Goal: Task Accomplishment & Management: Use online tool/utility

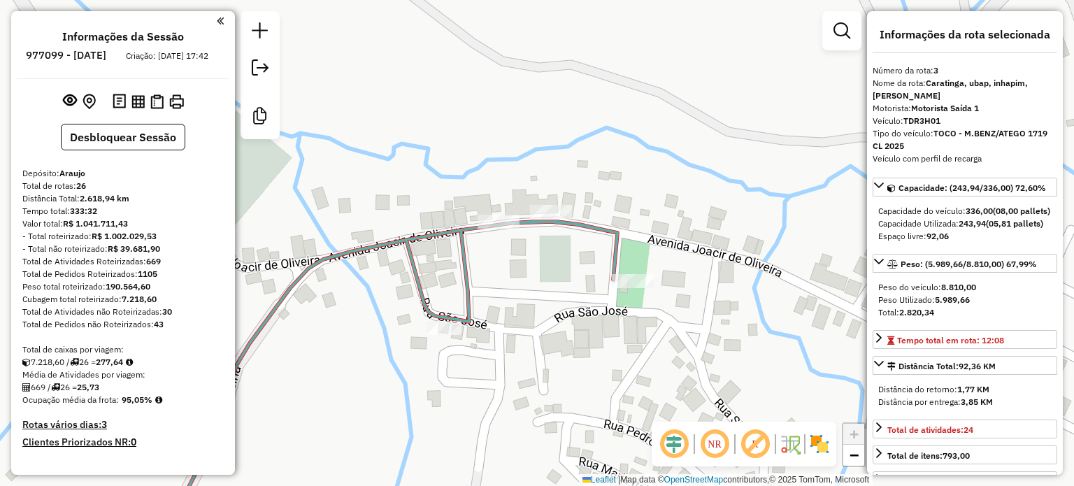
select select "**********"
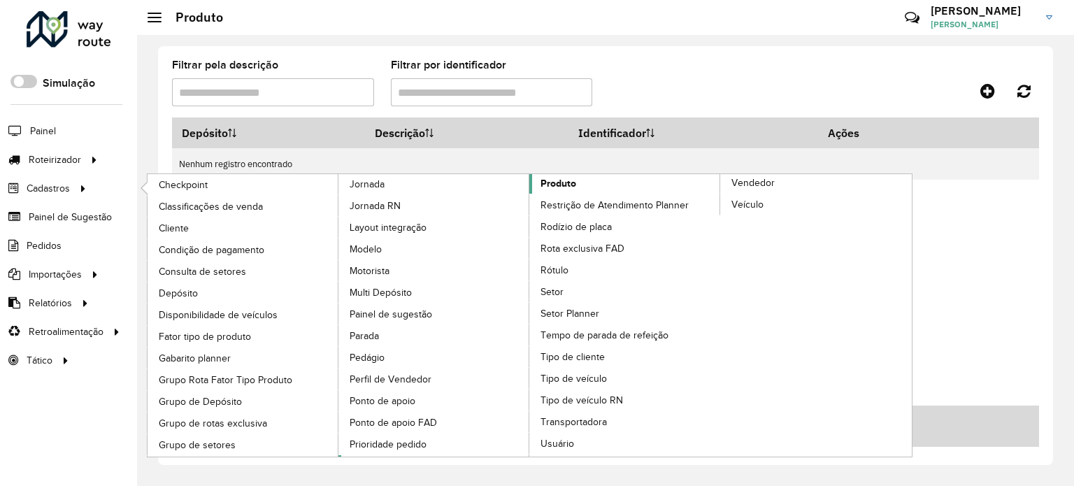
click at [558, 181] on span "Produto" at bounding box center [558, 183] width 36 height 15
drag, startPoint x: 607, startPoint y: 182, endPoint x: 633, endPoint y: 177, distance: 27.0
click at [607, 182] on link "Produto" at bounding box center [529, 315] width 382 height 282
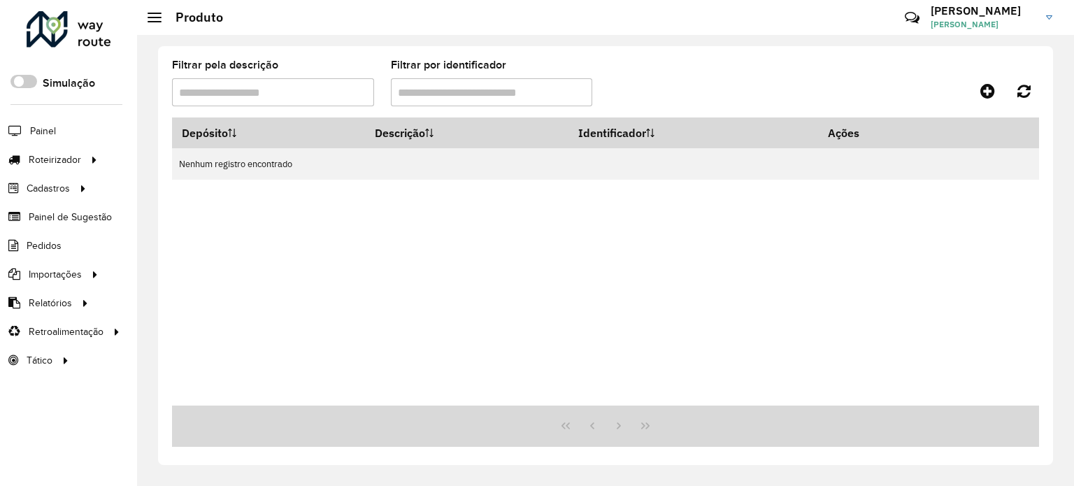
click at [758, 92] on formly-group "Filtrar pela descrição Filtrar por identificador" at bounding box center [492, 88] width 656 height 57
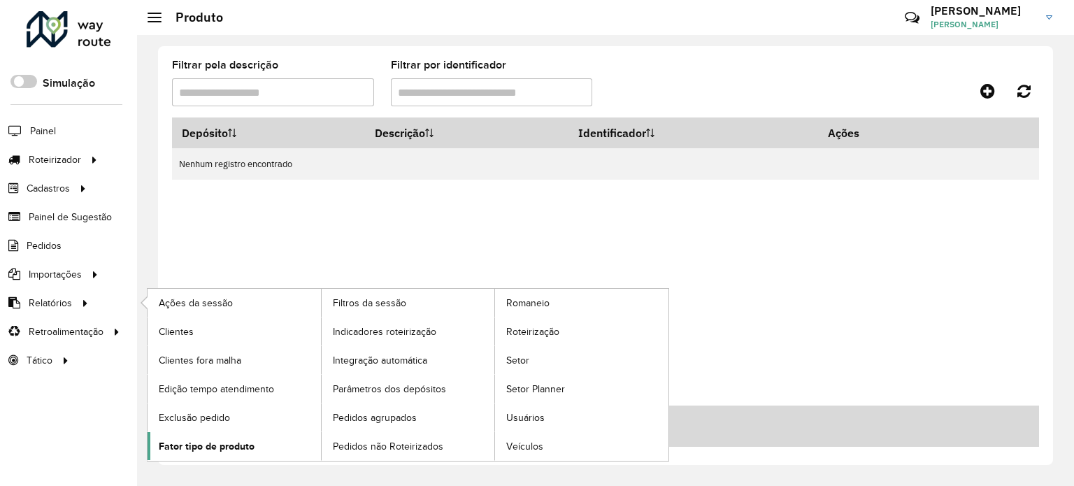
click at [222, 432] on link "Fator tipo de produto" at bounding box center [233, 446] width 173 height 28
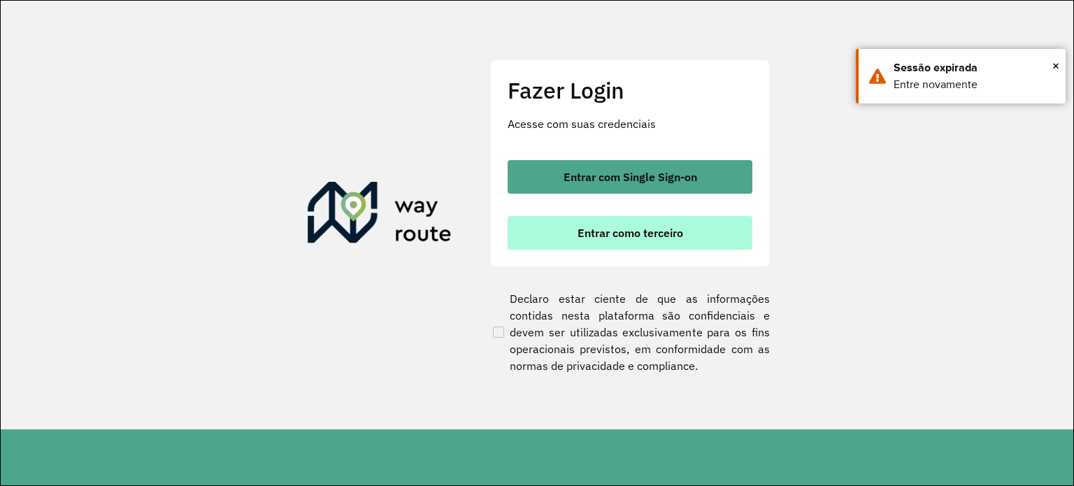
click at [682, 234] on span "Entrar como terceiro" at bounding box center [630, 232] width 106 height 11
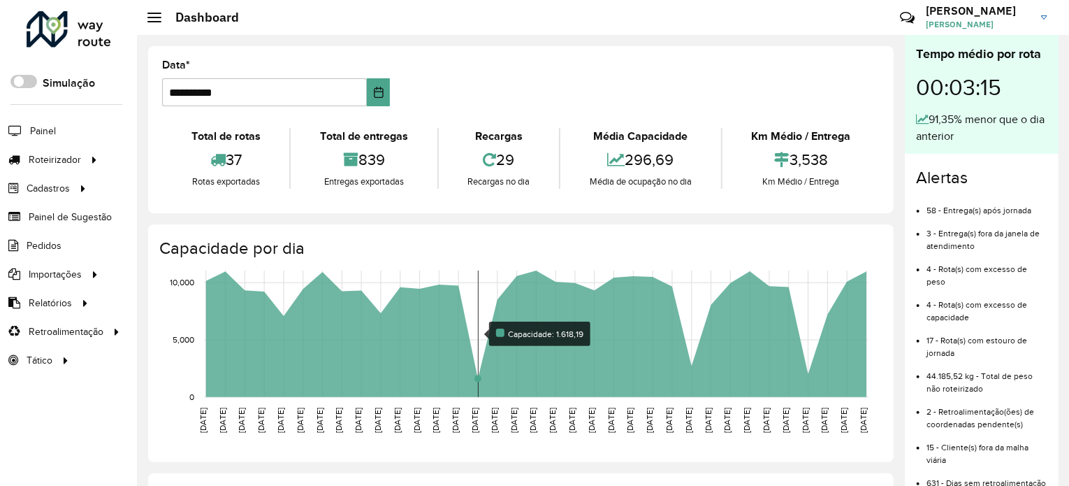
click at [484, 282] on rect at bounding box center [536, 334] width 665 height 127
drag, startPoint x: 486, startPoint y: 230, endPoint x: 483, endPoint y: 321, distance: 90.9
click at [486, 231] on div "Capacidade por dia 01/07/2025 01/07/2025 02/07/2025 02/07/2025 03/07/2025 03/07…" at bounding box center [521, 343] width 746 height 238
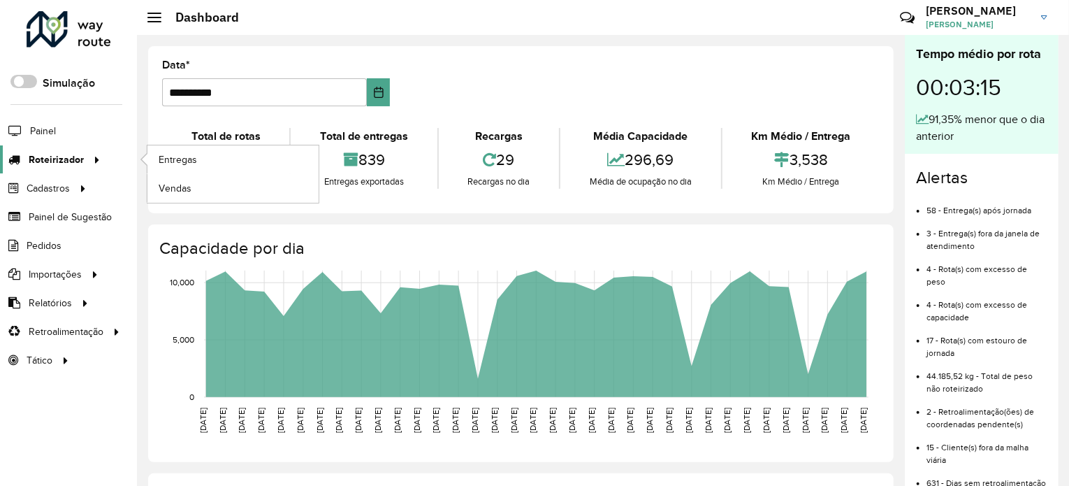
click at [75, 167] on link "Roteirizador" at bounding box center [52, 159] width 105 height 28
click at [190, 163] on span "Entregas" at bounding box center [179, 159] width 40 height 15
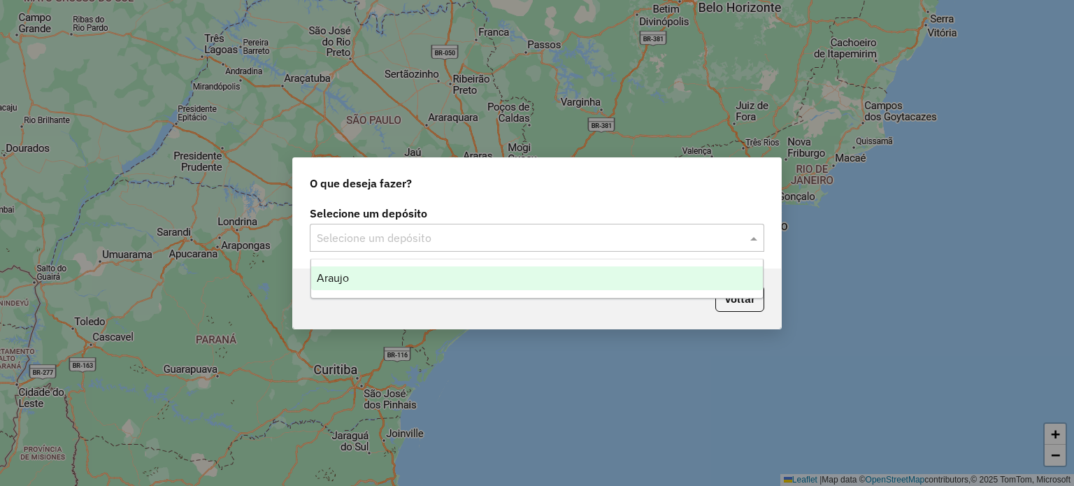
click at [562, 236] on input "text" at bounding box center [523, 238] width 412 height 17
click at [509, 272] on div "Araujo" at bounding box center [537, 278] width 452 height 24
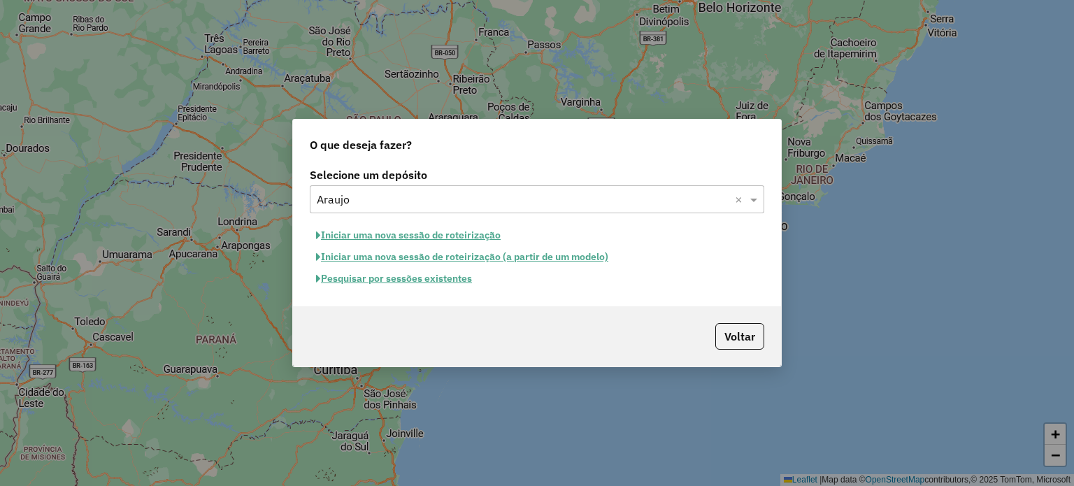
click at [459, 280] on button "Pesquisar por sessões existentes" at bounding box center [394, 279] width 168 height 22
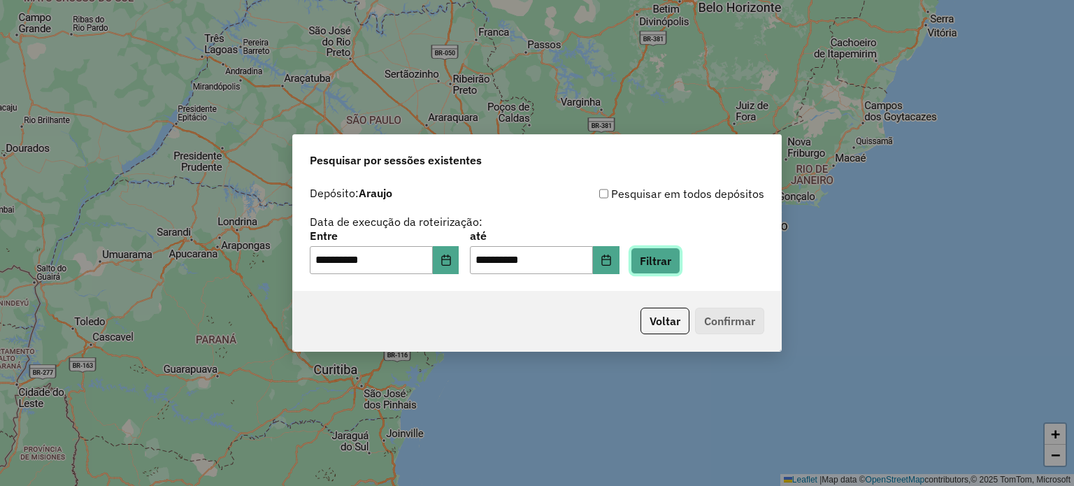
click at [672, 254] on button "Filtrar" at bounding box center [655, 260] width 50 height 27
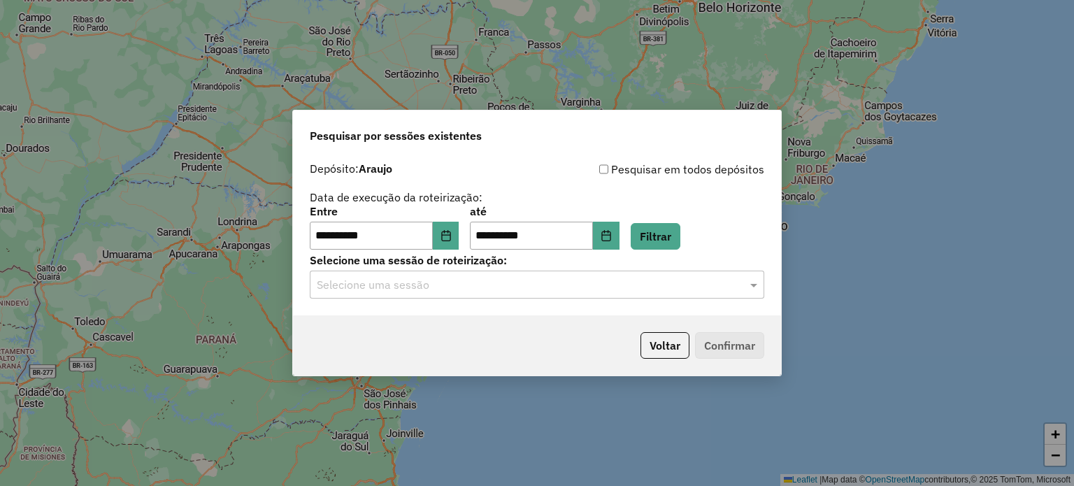
click at [604, 280] on input "text" at bounding box center [523, 285] width 412 height 17
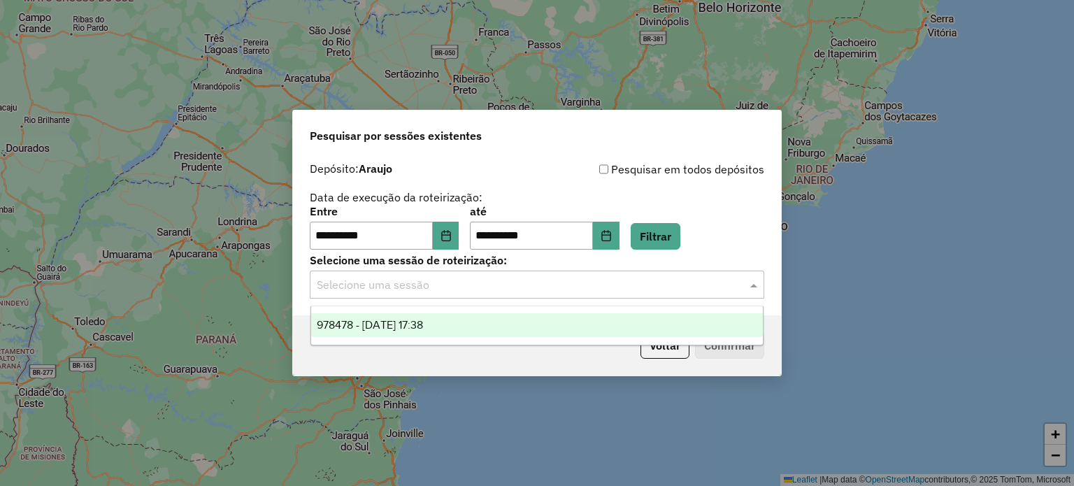
click at [592, 319] on div "978478 - 13/08/2025 17:38" at bounding box center [537, 325] width 452 height 24
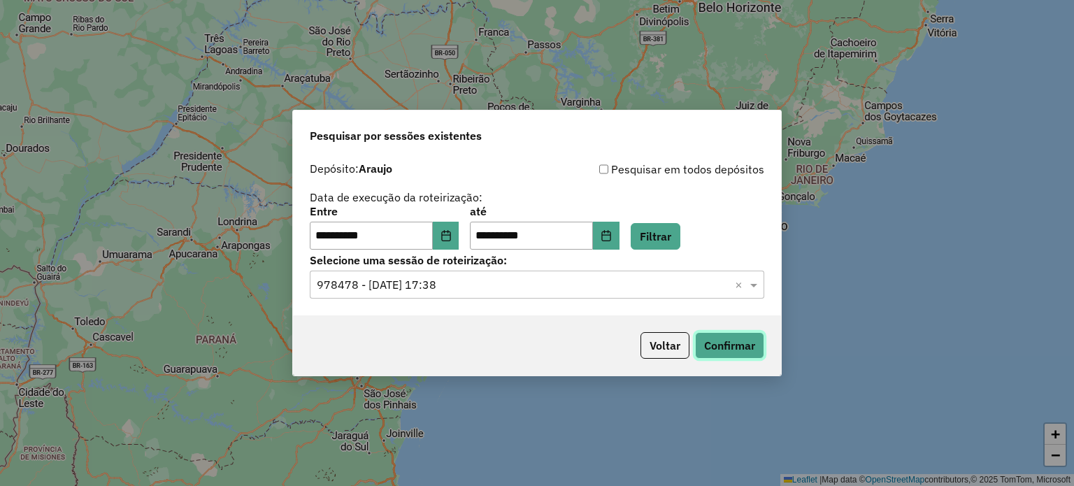
click at [721, 336] on button "Confirmar" at bounding box center [729, 345] width 69 height 27
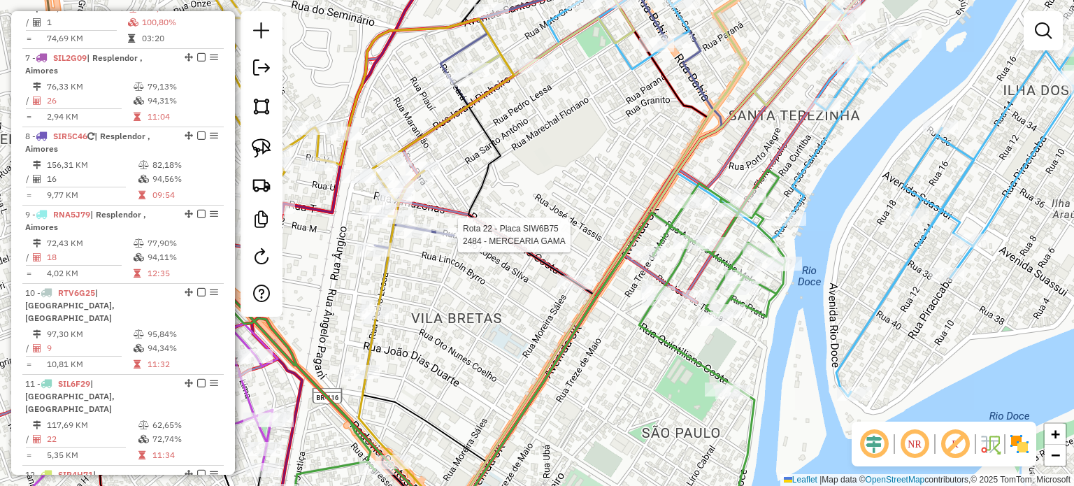
select select "**********"
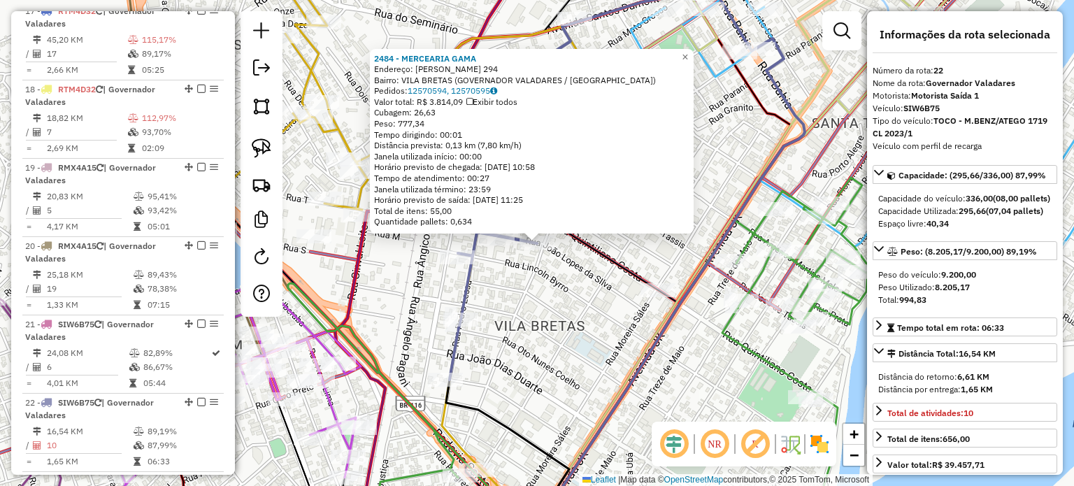
scroll to position [2184, 0]
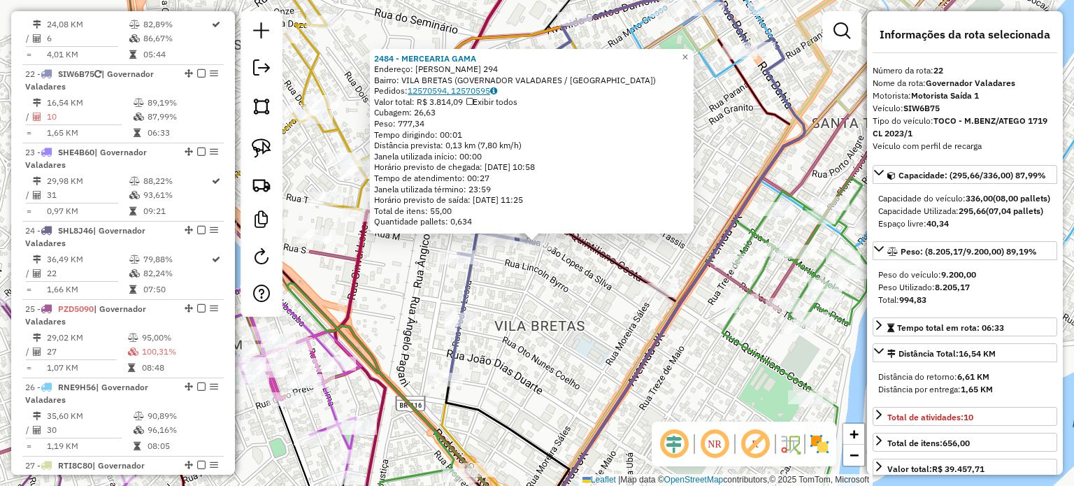
click at [455, 87] on link "12570594, 12570595" at bounding box center [452, 90] width 89 height 10
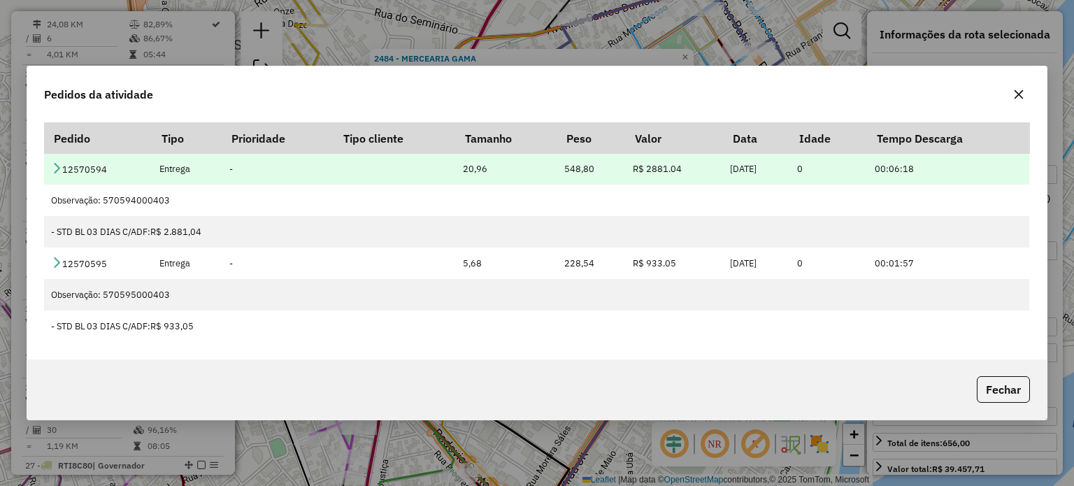
click at [131, 171] on td "12570594" at bounding box center [98, 168] width 108 height 31
click at [58, 167] on icon at bounding box center [56, 167] width 11 height 11
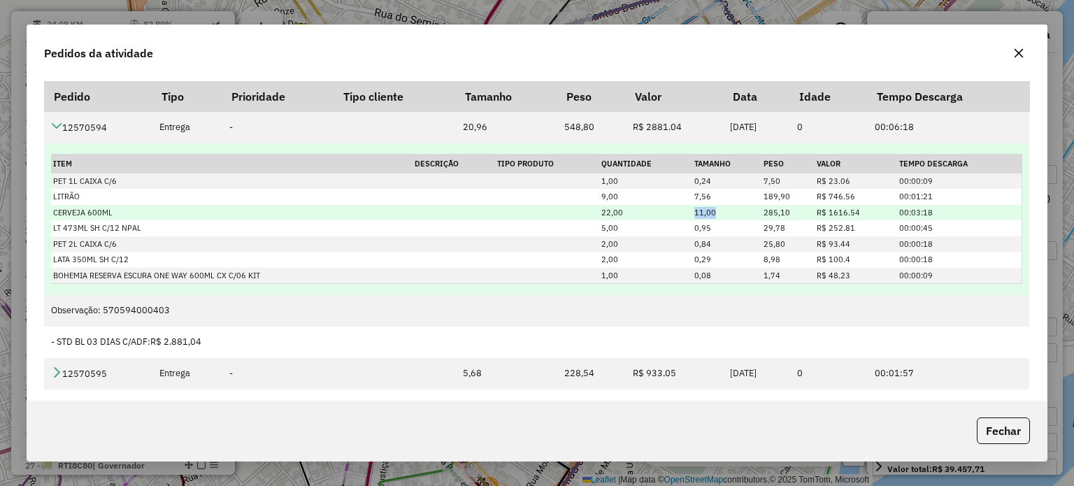
drag, startPoint x: 708, startPoint y: 207, endPoint x: 691, endPoint y: 206, distance: 17.5
click at [692, 206] on td "11,00" at bounding box center [726, 213] width 69 height 16
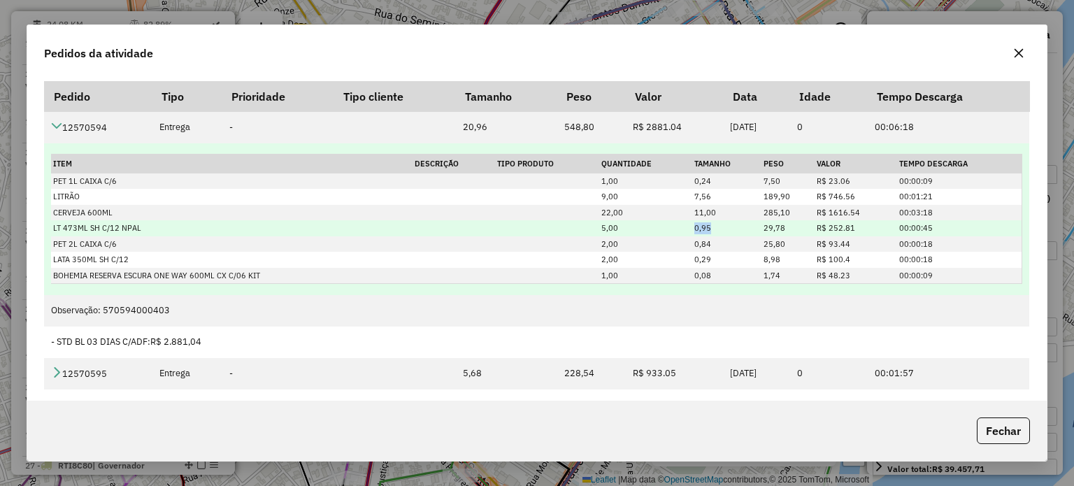
drag, startPoint x: 705, startPoint y: 226, endPoint x: 687, endPoint y: 226, distance: 17.5
click at [692, 226] on td "0,95" at bounding box center [726, 228] width 69 height 16
click at [713, 231] on td "0,95" at bounding box center [726, 228] width 69 height 16
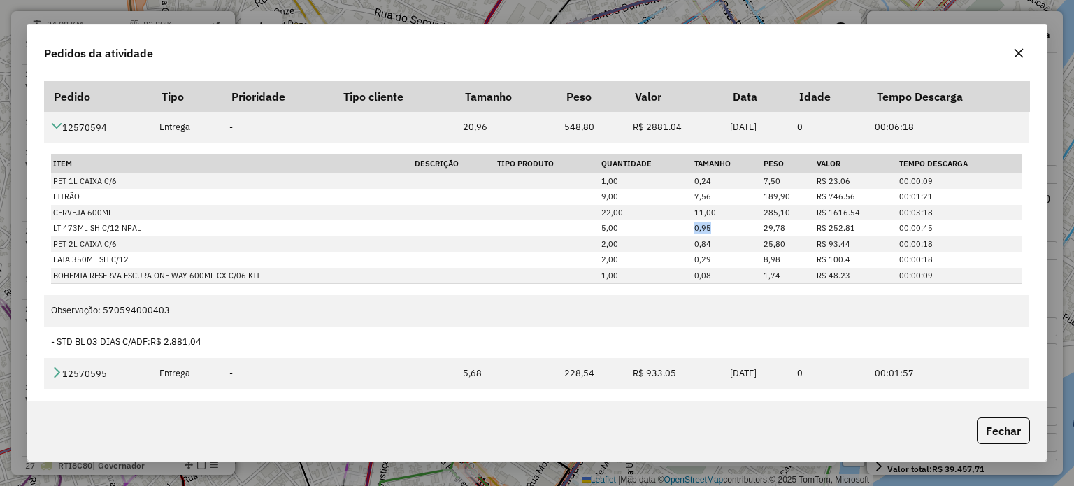
click at [1016, 54] on icon "button" at bounding box center [1018, 53] width 11 height 11
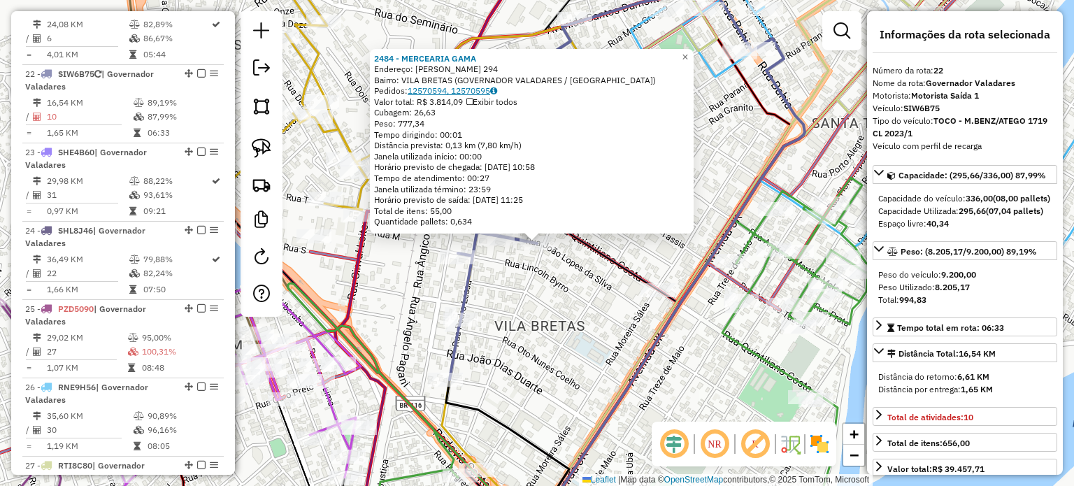
click at [439, 86] on link "12570594, 12570595" at bounding box center [452, 90] width 89 height 10
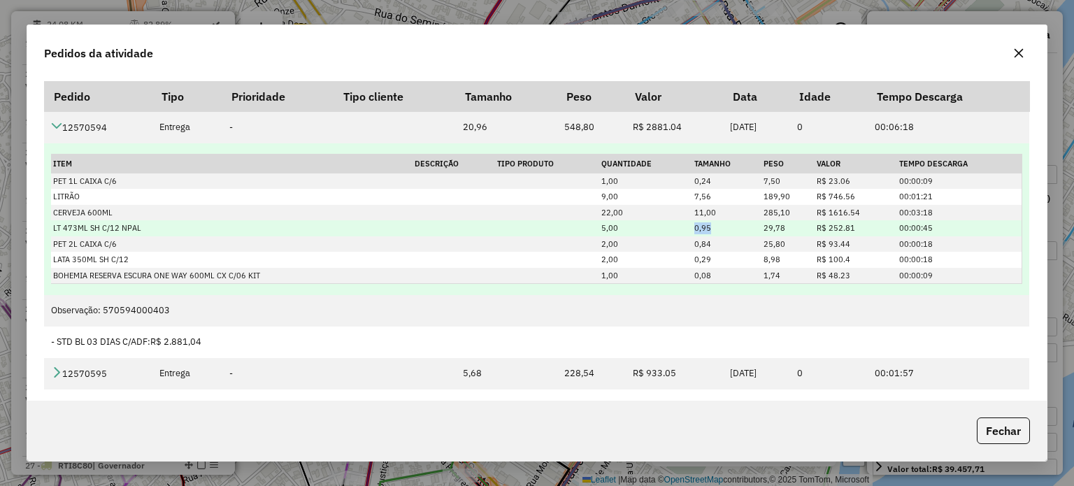
drag, startPoint x: 688, startPoint y: 226, endPoint x: 710, endPoint y: 234, distance: 23.7
click at [710, 234] on td "0,95" at bounding box center [726, 228] width 69 height 16
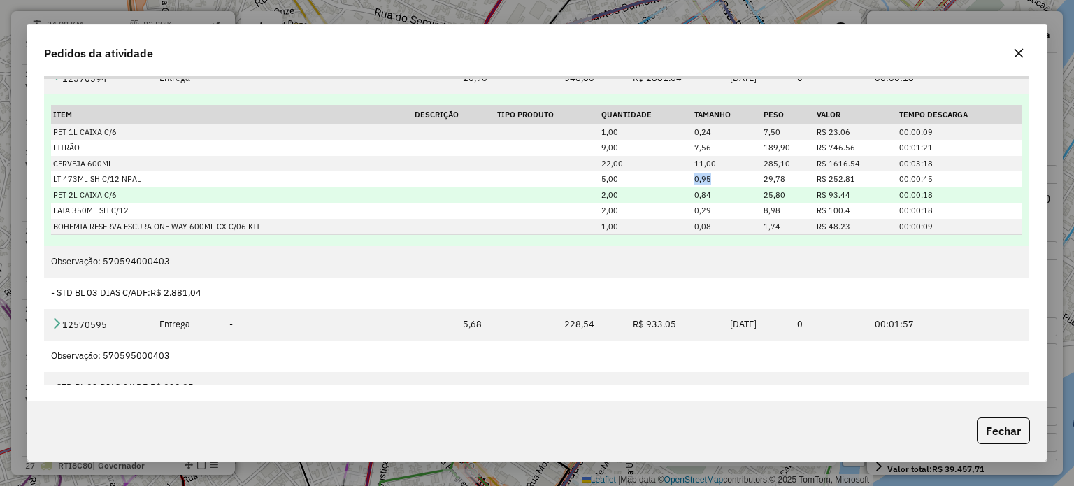
scroll to position [0, 0]
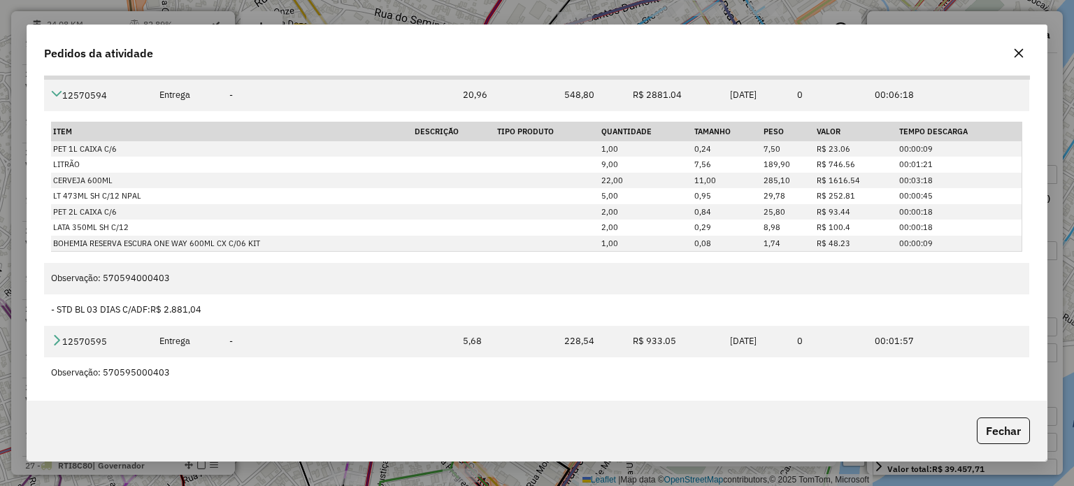
click at [1016, 51] on icon "button" at bounding box center [1018, 52] width 9 height 9
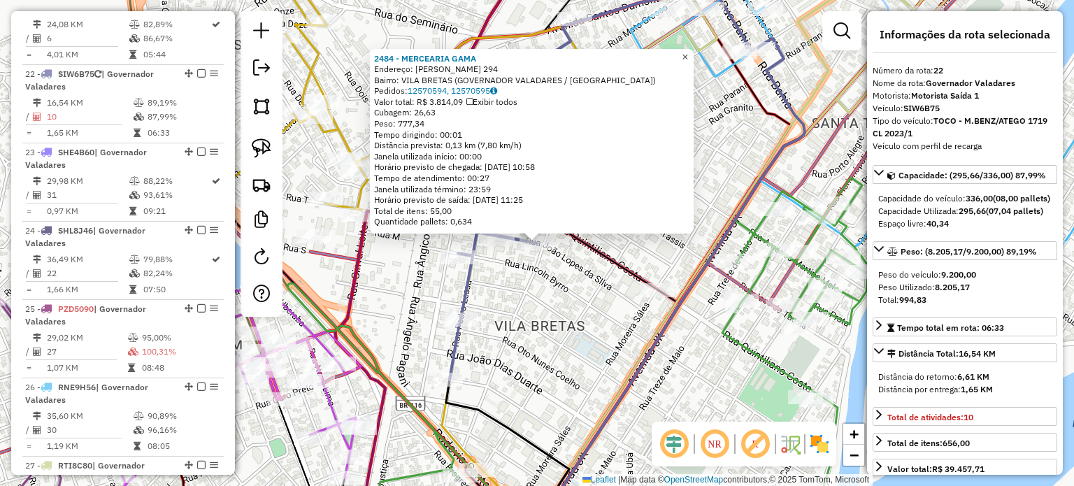
click at [688, 51] on span "×" at bounding box center [685, 57] width 6 height 12
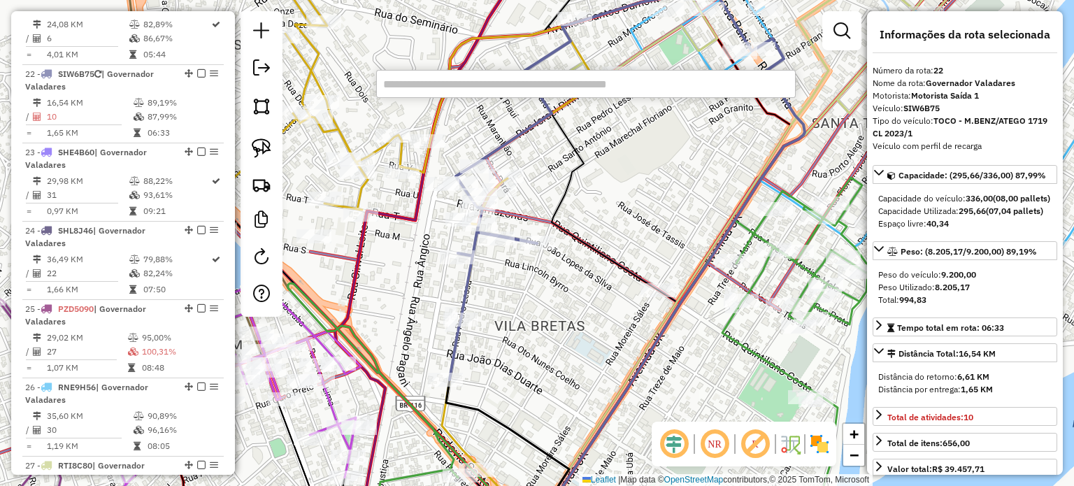
click at [638, 96] on input "text" at bounding box center [585, 84] width 419 height 28
click at [611, 85] on input "text" at bounding box center [585, 84] width 419 height 28
click at [535, 89] on input "text" at bounding box center [585, 84] width 419 height 28
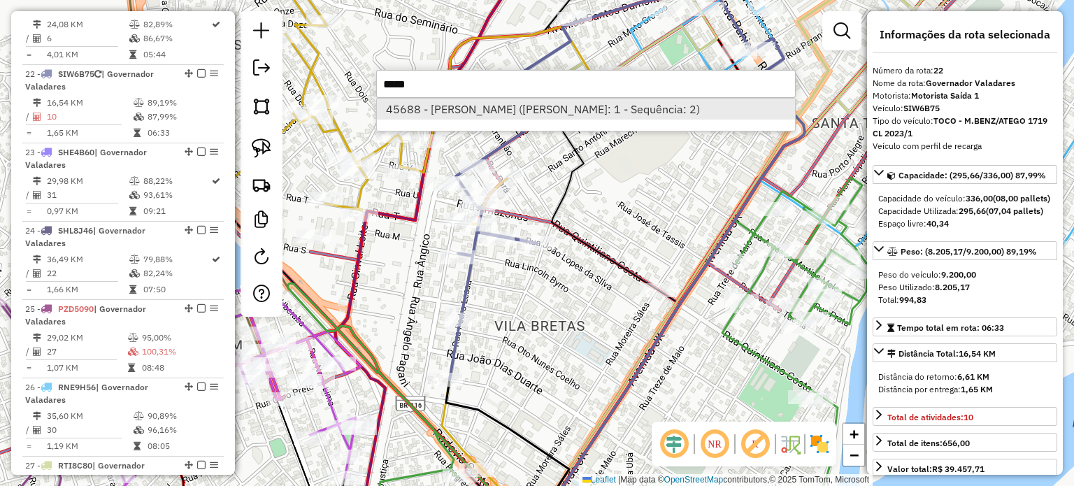
type input "*****"
click at [509, 103] on li "45688 - RONALDO ALVES (Rota: 1 - Sequência: 2)" at bounding box center [586, 109] width 418 height 21
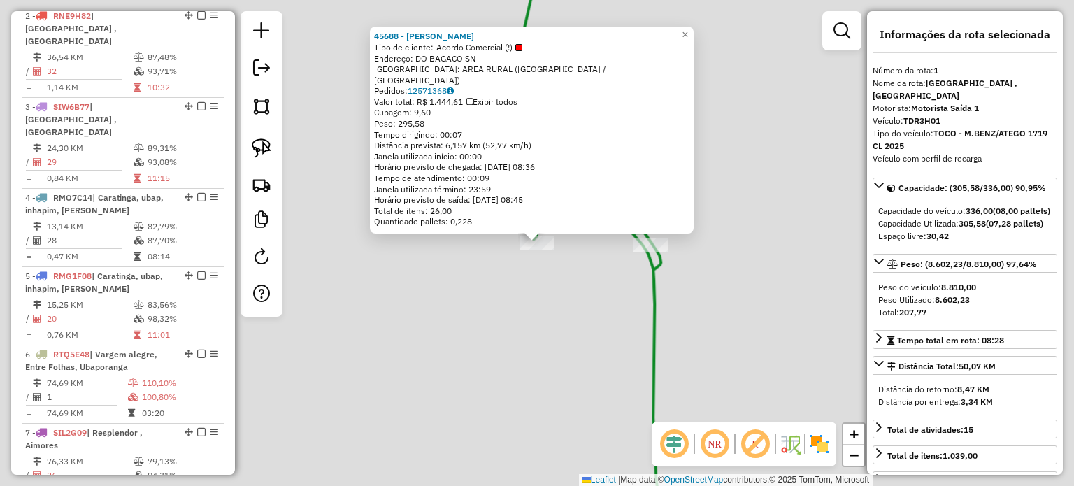
scroll to position [523, 0]
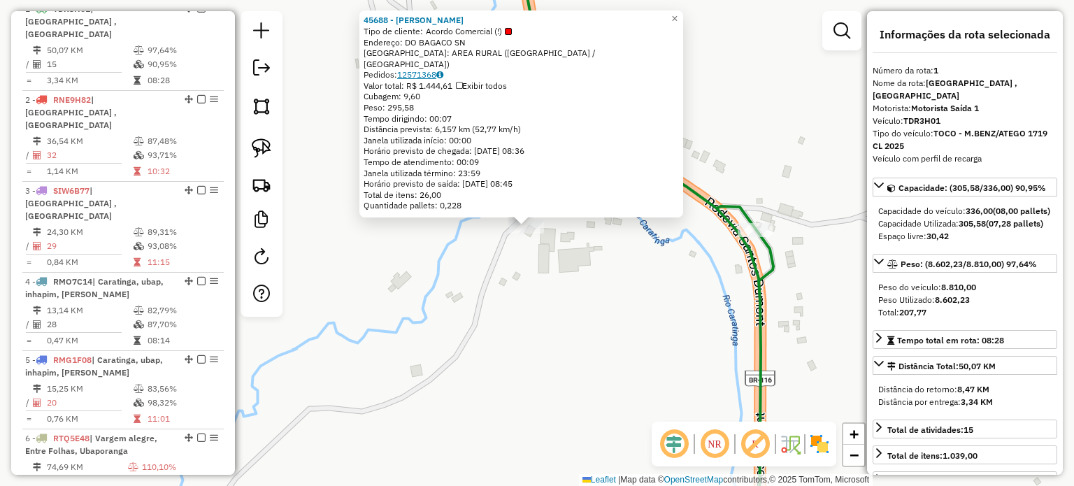
click at [429, 73] on link "12571368" at bounding box center [420, 74] width 46 height 10
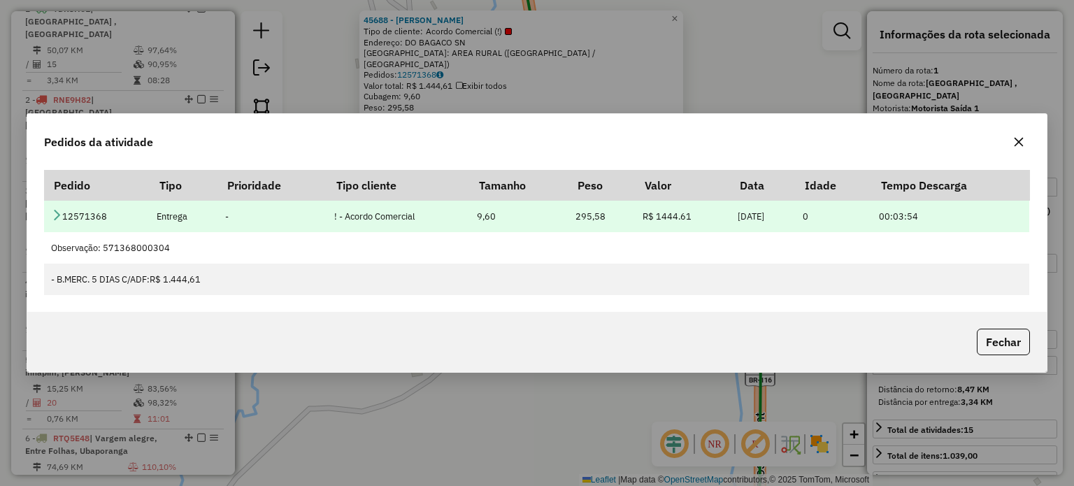
click at [58, 214] on icon at bounding box center [56, 214] width 11 height 11
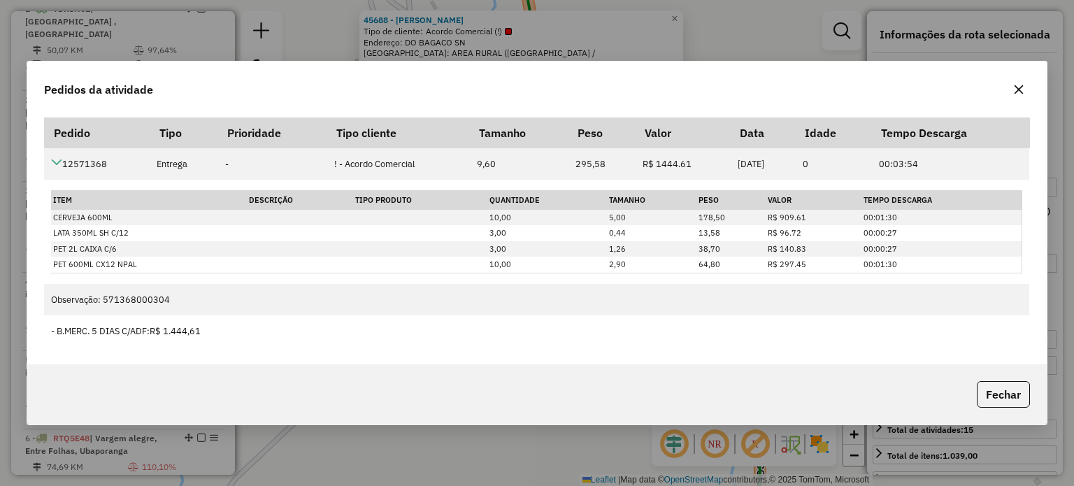
click at [1016, 92] on icon "button" at bounding box center [1018, 89] width 11 height 11
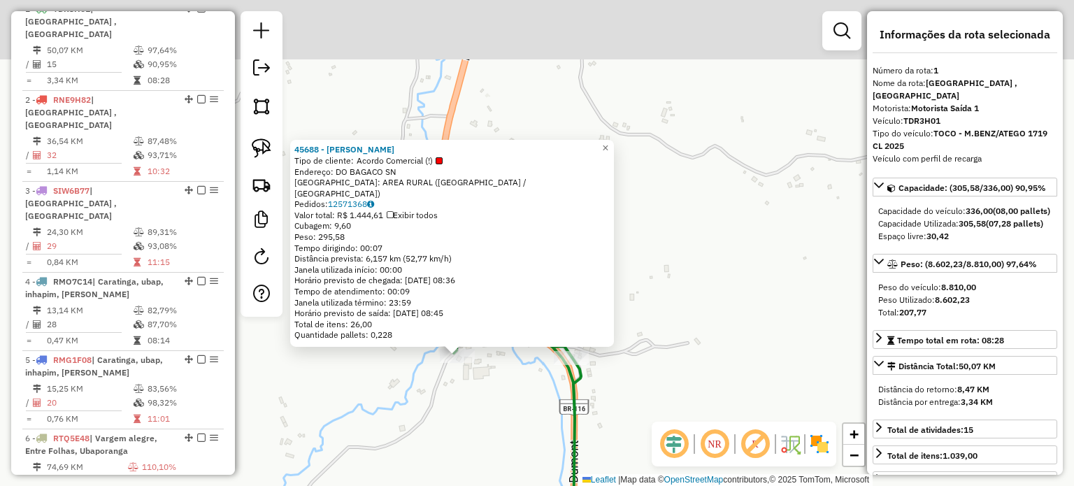
drag, startPoint x: 675, startPoint y: 196, endPoint x: 516, endPoint y: 400, distance: 259.0
click at [516, 400] on div "45688 - RONALDO ALVES Tipo de cliente: Acordo Comercial (!) Endereço: DO BAGACO…" at bounding box center [537, 243] width 1074 height 486
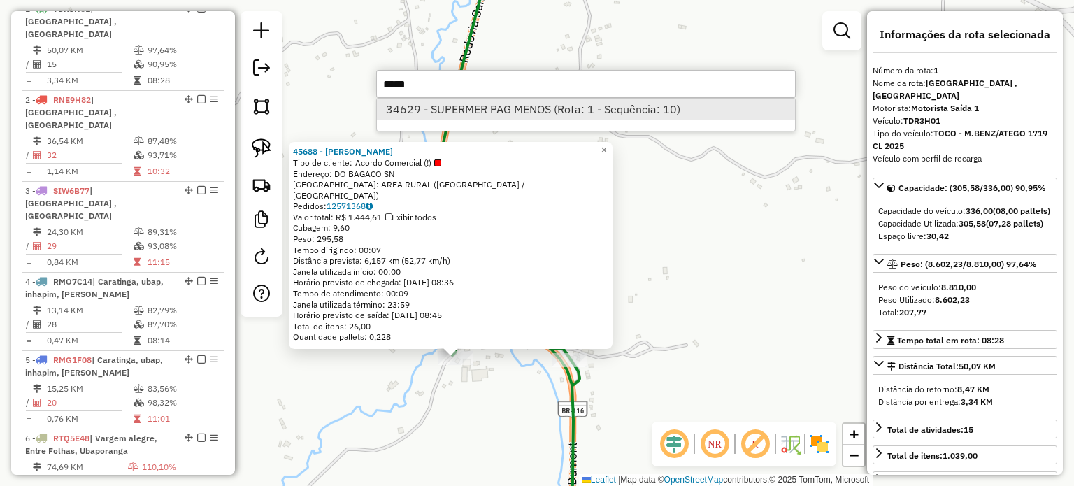
type input "*****"
click at [422, 106] on li "34629 - SUPERMER PAG MENOS (Rota: 1 - Sequência: 10)" at bounding box center [586, 109] width 418 height 21
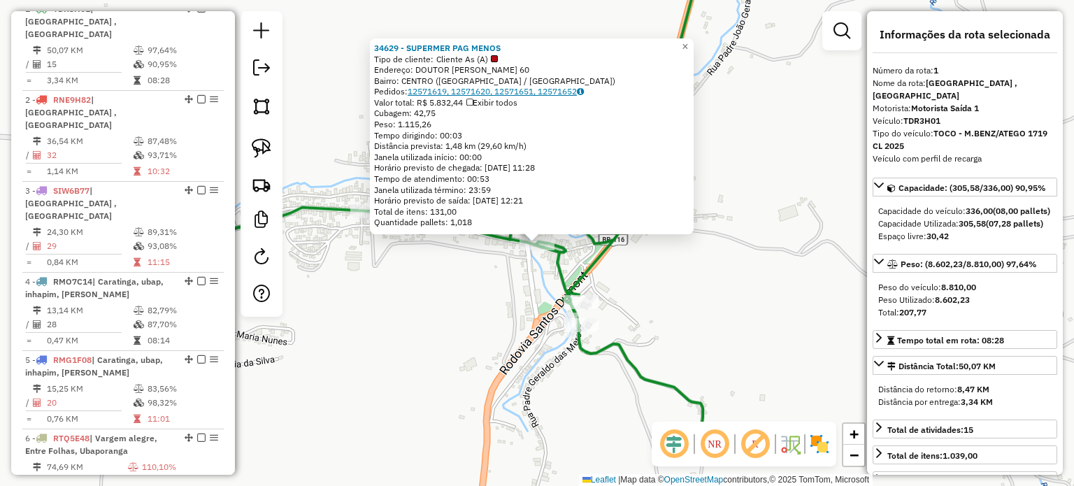
click at [509, 95] on link "12571619, 12571620, 12571651, 12571652" at bounding box center [496, 91] width 176 height 10
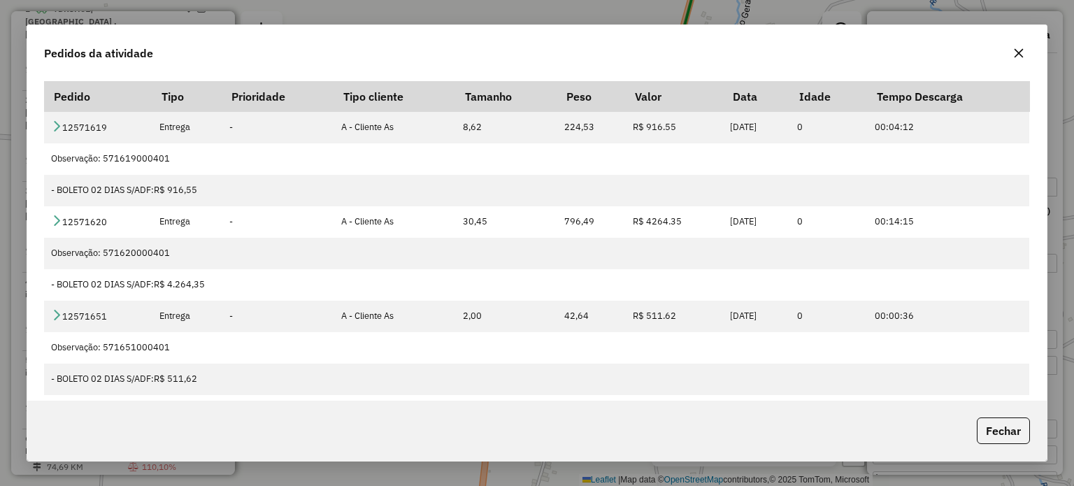
click at [1017, 57] on icon "button" at bounding box center [1018, 53] width 11 height 11
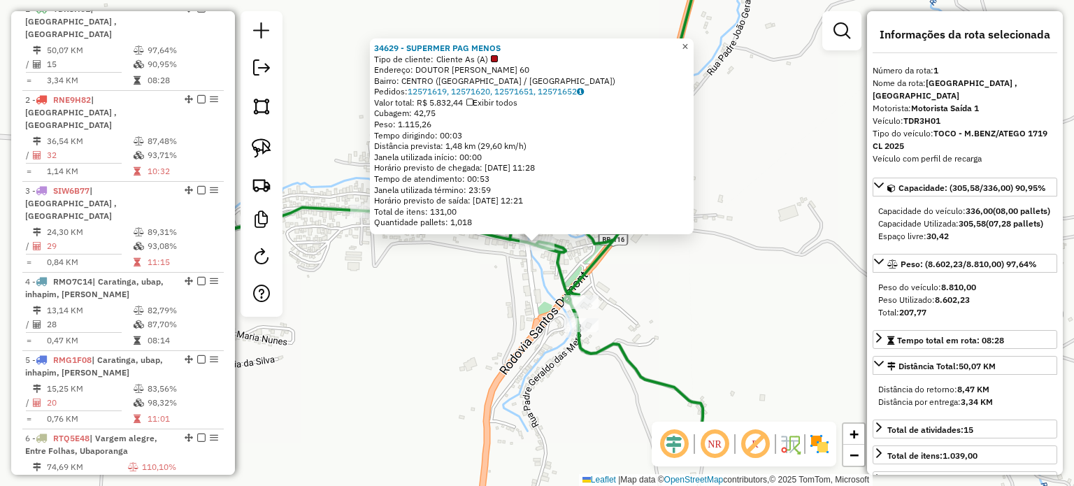
click at [688, 45] on span "×" at bounding box center [685, 47] width 6 height 12
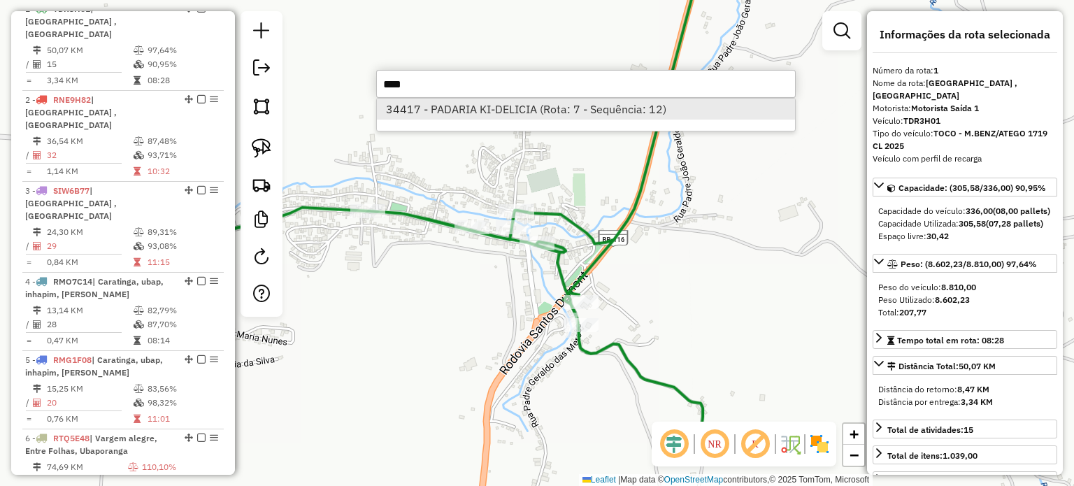
type input "****"
click at [551, 108] on li "34417 - PADARIA KI-DELICIA (Rota: 7 - Sequência: 12)" at bounding box center [586, 109] width 418 height 21
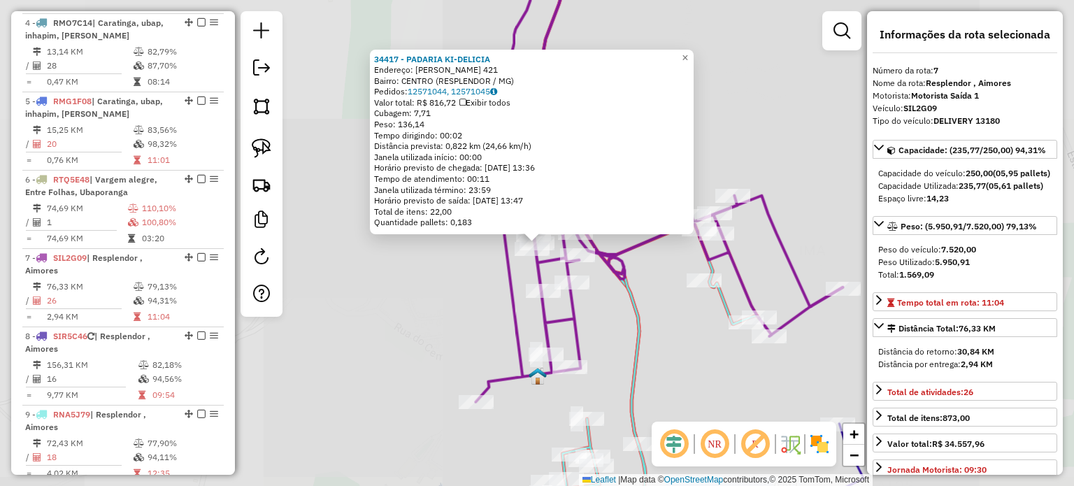
scroll to position [993, 0]
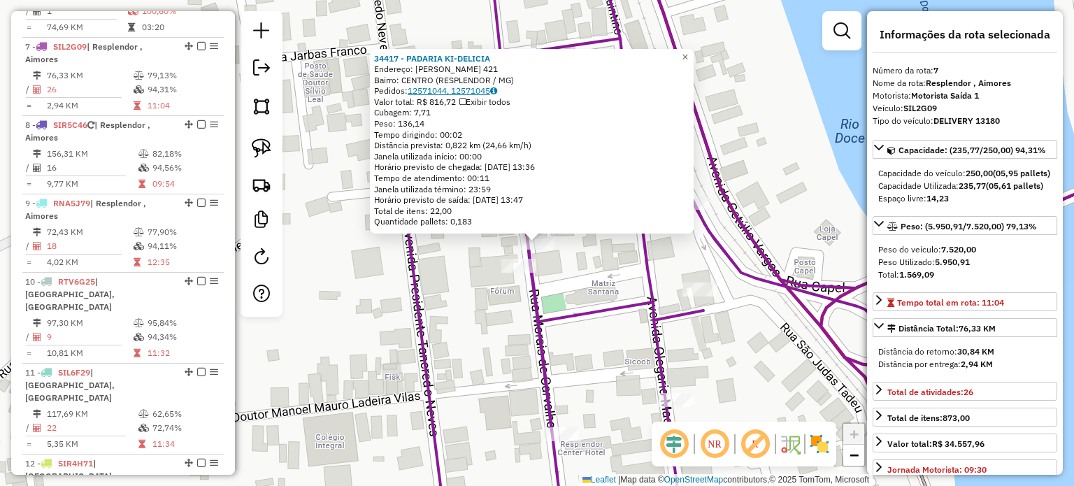
click at [456, 91] on link "12571044, 12571045" at bounding box center [452, 90] width 89 height 10
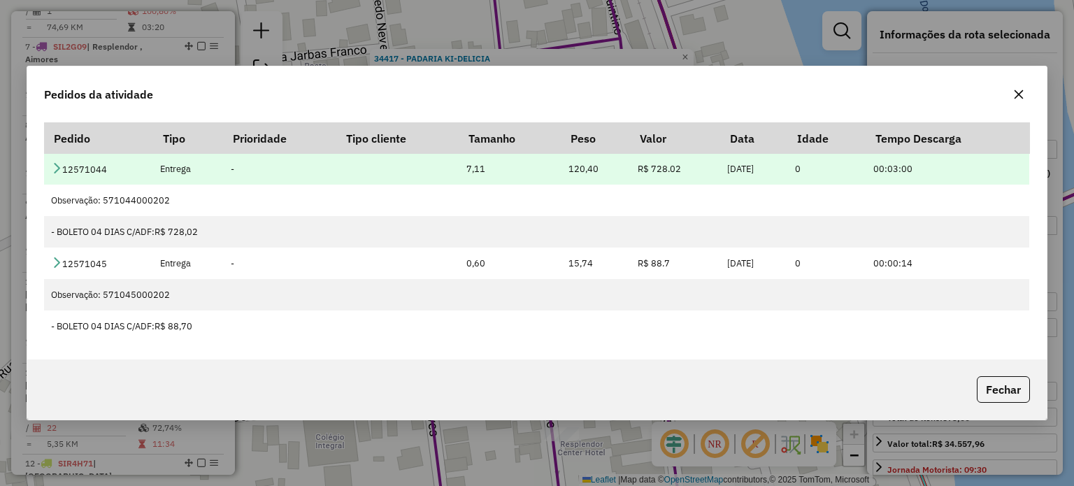
click at [51, 168] on icon at bounding box center [56, 167] width 11 height 11
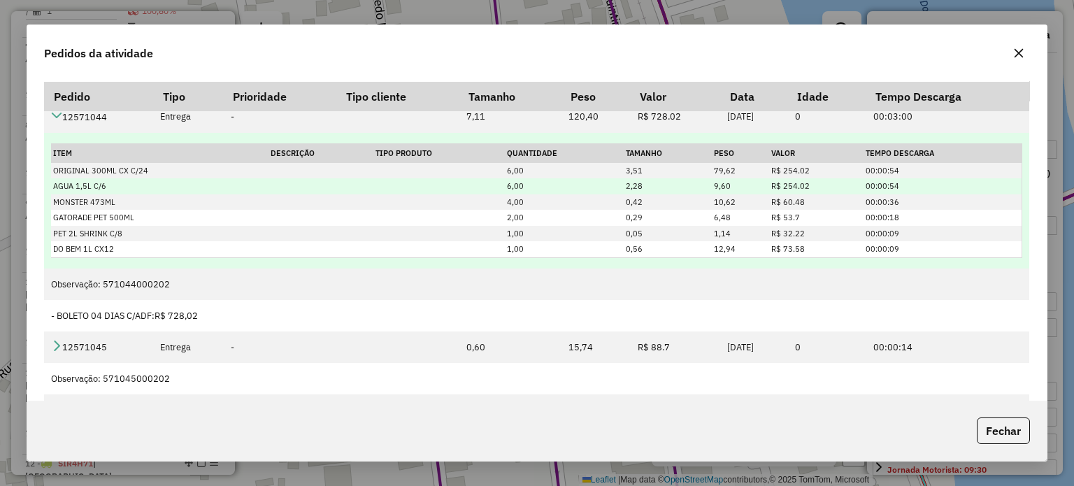
scroll to position [20, 0]
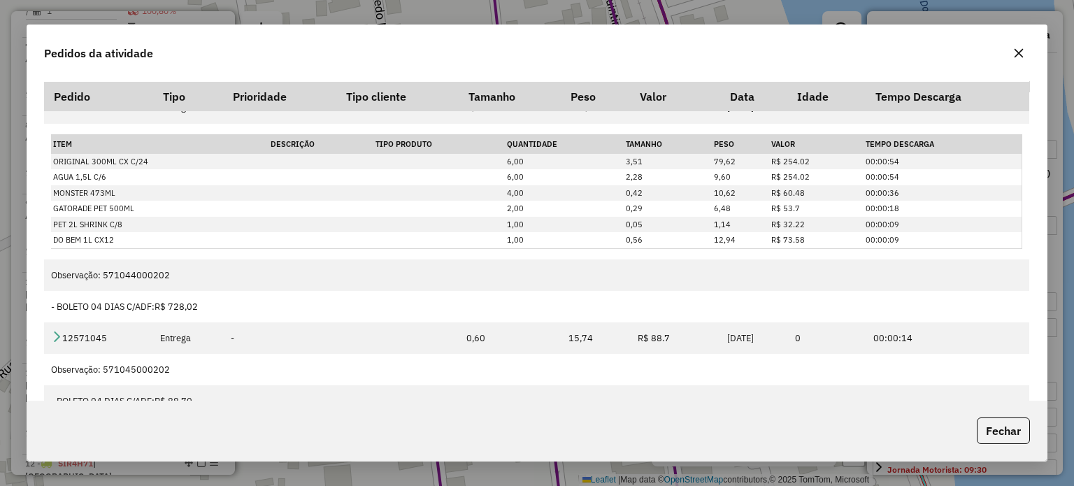
click at [1015, 55] on icon "button" at bounding box center [1018, 53] width 11 height 11
